Goal: Use online tool/utility

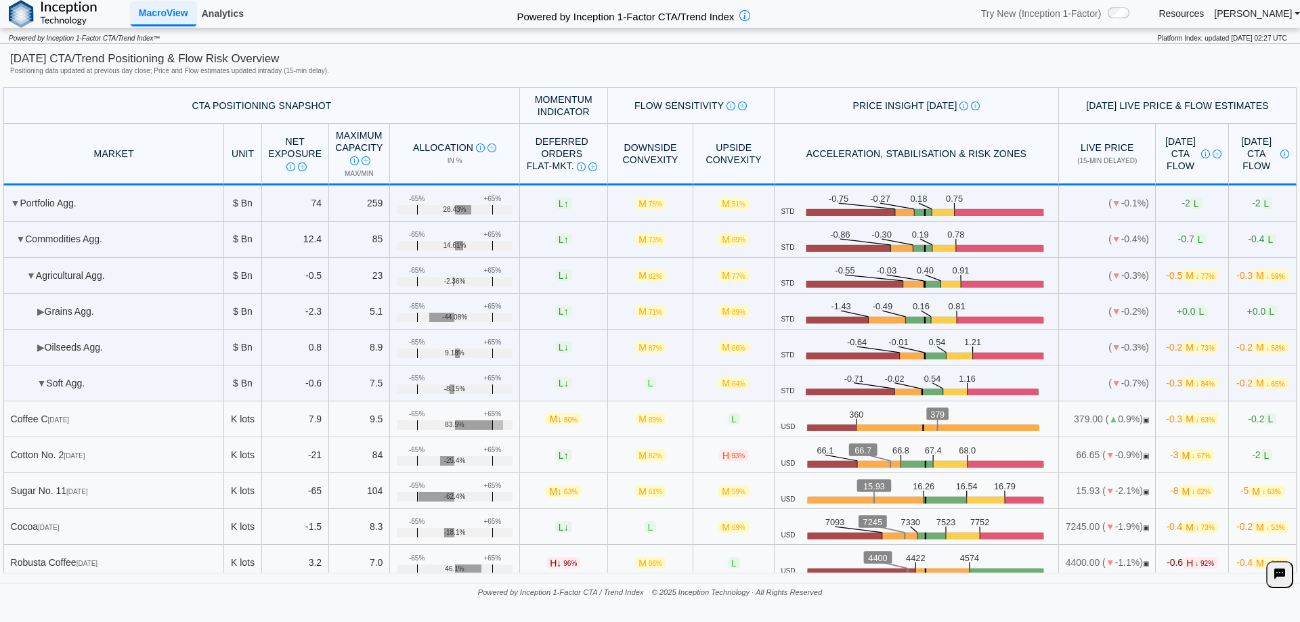
click at [221, 14] on link "Analytics" at bounding box center [222, 13] width 53 height 23
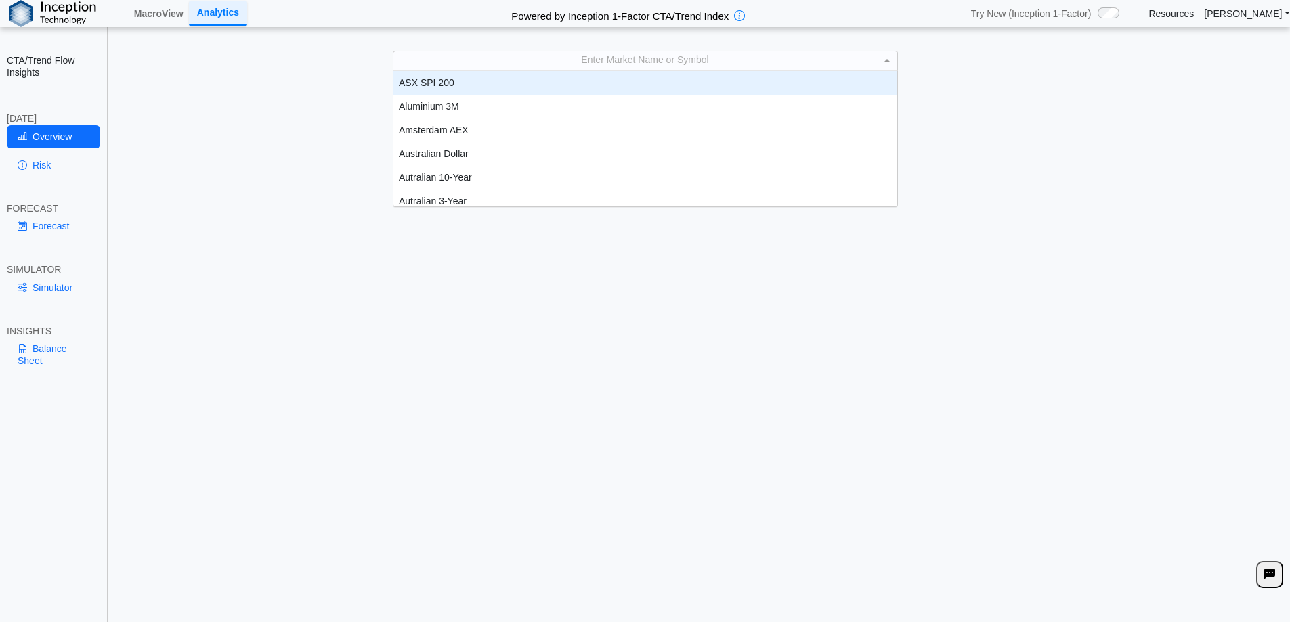
click at [552, 59] on div "Enter Market Name or Symbol" at bounding box center [645, 60] width 504 height 19
type input "**"
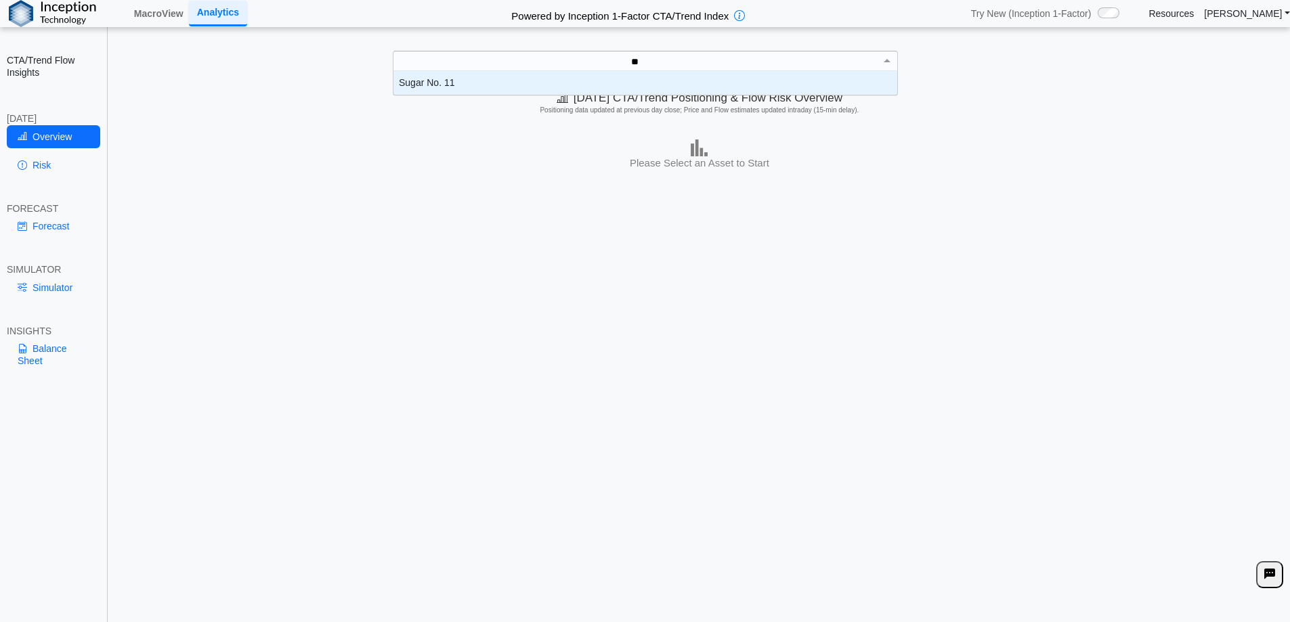
scroll to position [14, 494]
click at [515, 78] on div "Sugar No. 11" at bounding box center [645, 83] width 504 height 24
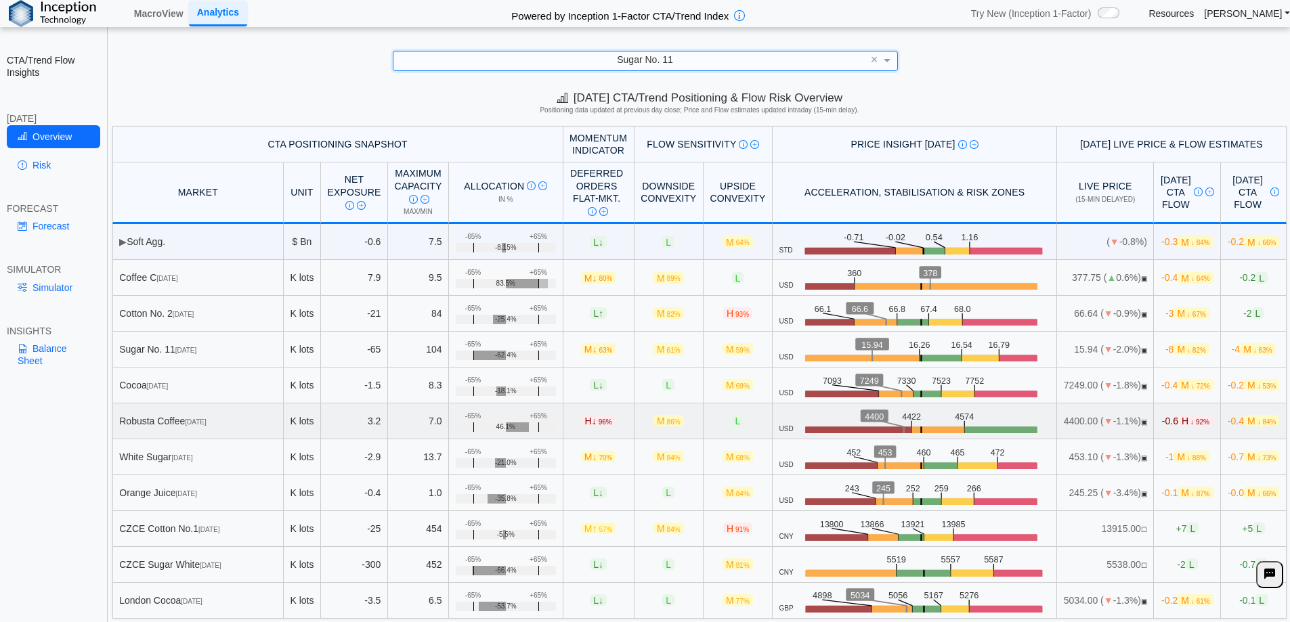
scroll to position [3, 0]
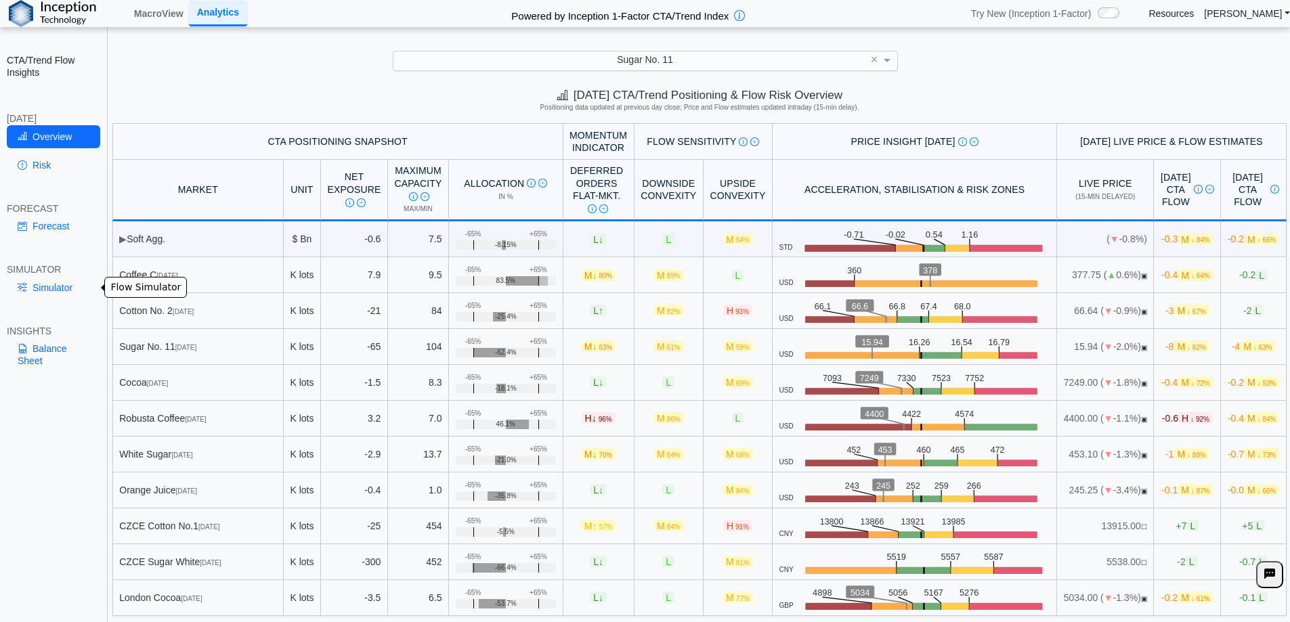
click at [71, 286] on link "Simulator" at bounding box center [53, 287] width 93 height 23
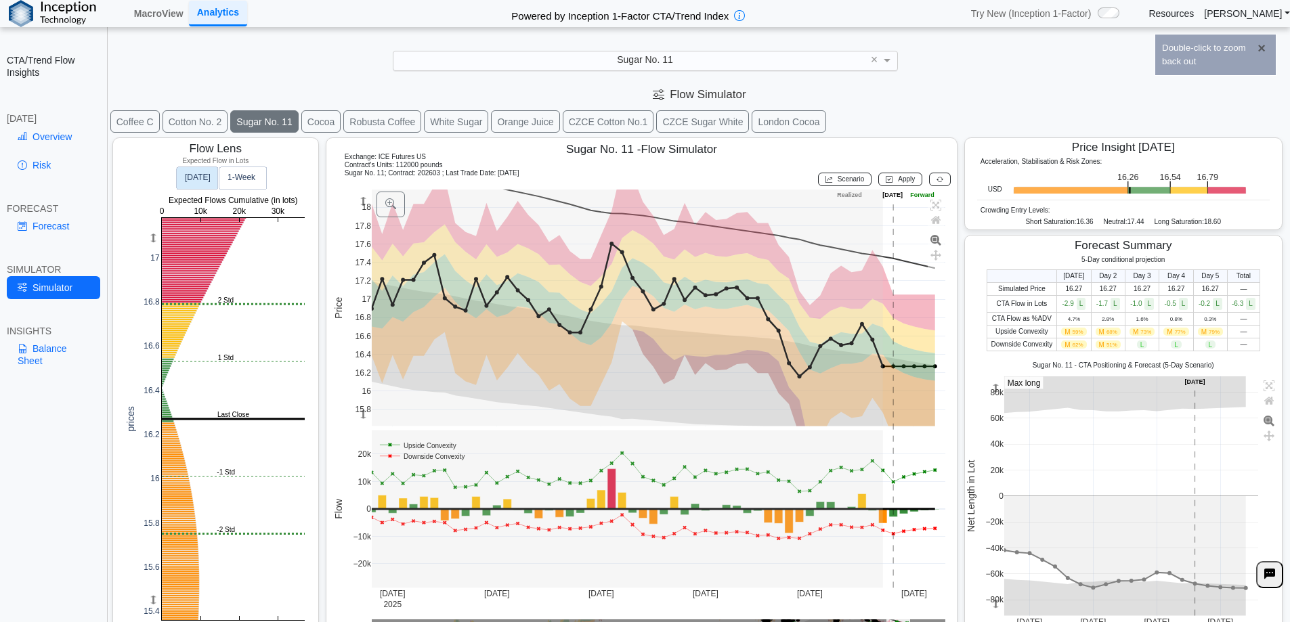
click at [1263, 47] on button "×" at bounding box center [1261, 48] width 15 height 14
